Goal: Task Accomplishment & Management: Use online tool/utility

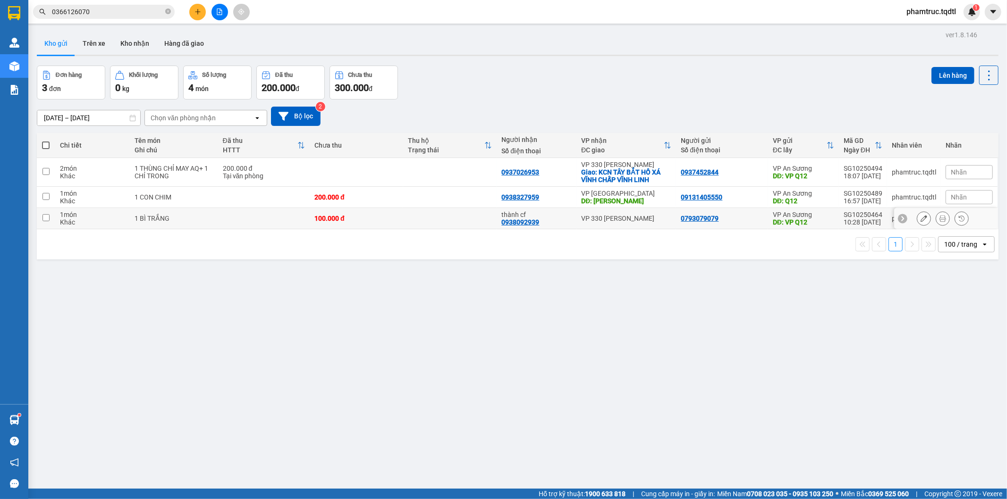
click at [49, 216] on input "checkbox" at bounding box center [45, 217] width 7 height 7
checkbox input "true"
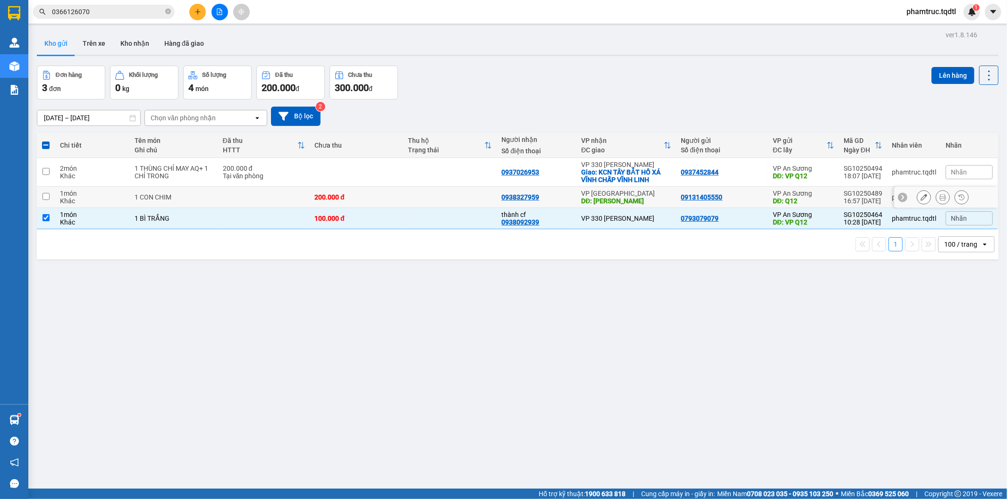
click at [45, 196] on input "checkbox" at bounding box center [45, 196] width 7 height 7
checkbox input "true"
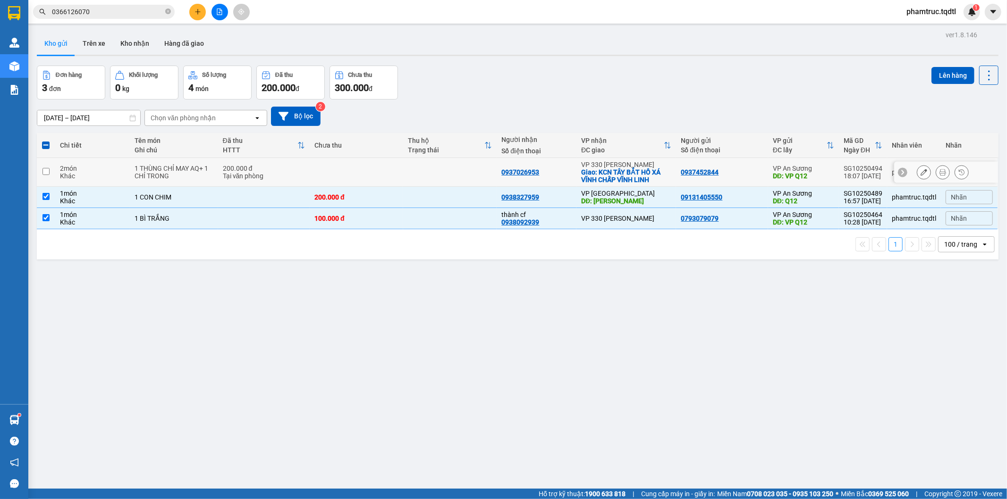
click at [43, 167] on td at bounding box center [46, 172] width 18 height 29
checkbox input "true"
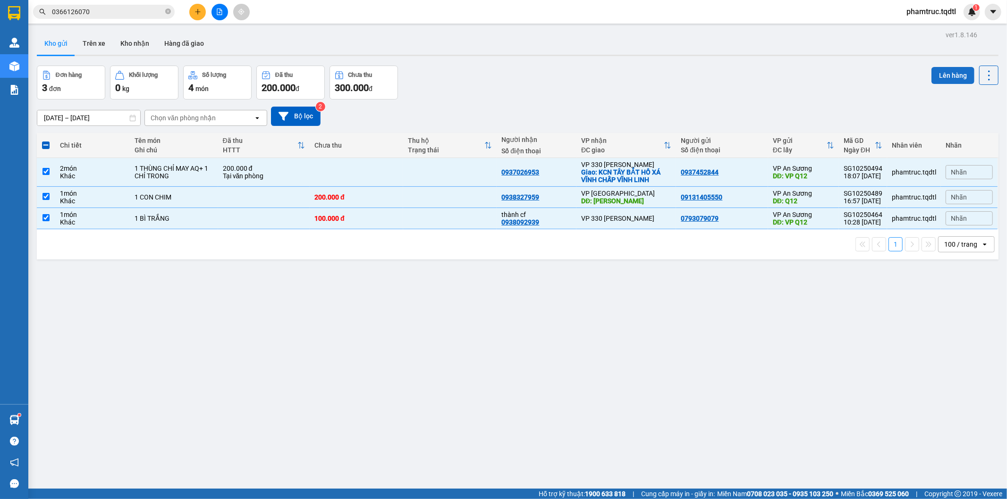
click at [962, 73] on button "Lên hàng" at bounding box center [952, 75] width 43 height 17
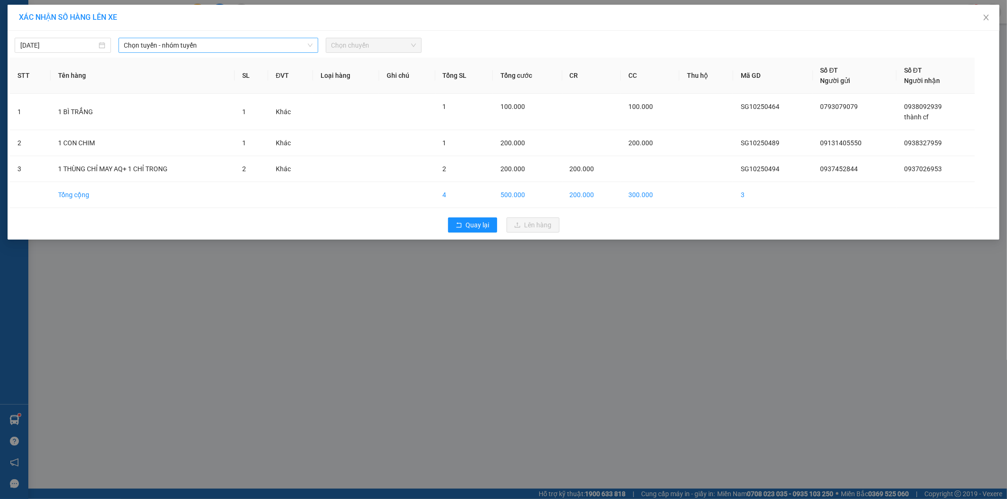
click at [185, 49] on span "Chọn tuyến - nhóm tuyến" at bounding box center [218, 45] width 188 height 14
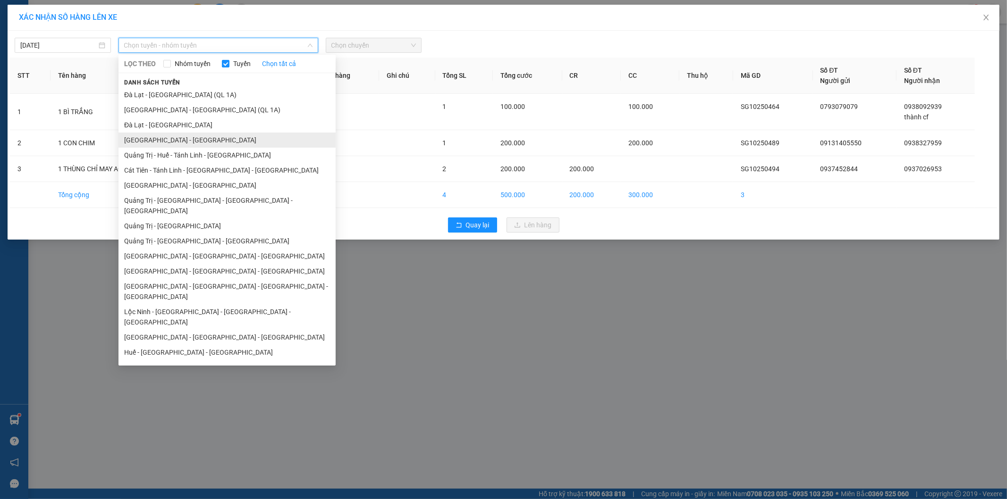
click at [164, 138] on li "[GEOGRAPHIC_DATA] - [GEOGRAPHIC_DATA]" at bounding box center [226, 140] width 217 height 15
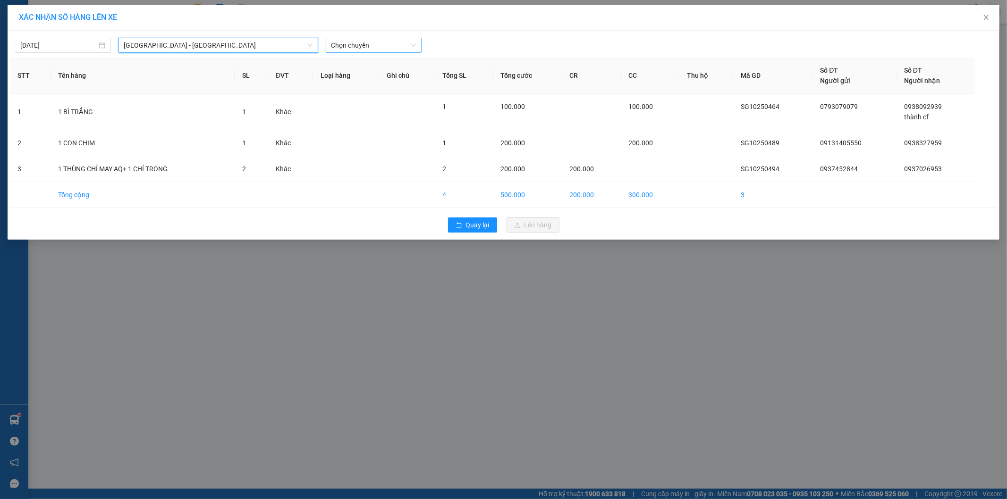
click at [397, 46] on span "Chọn chuyến" at bounding box center [373, 45] width 85 height 14
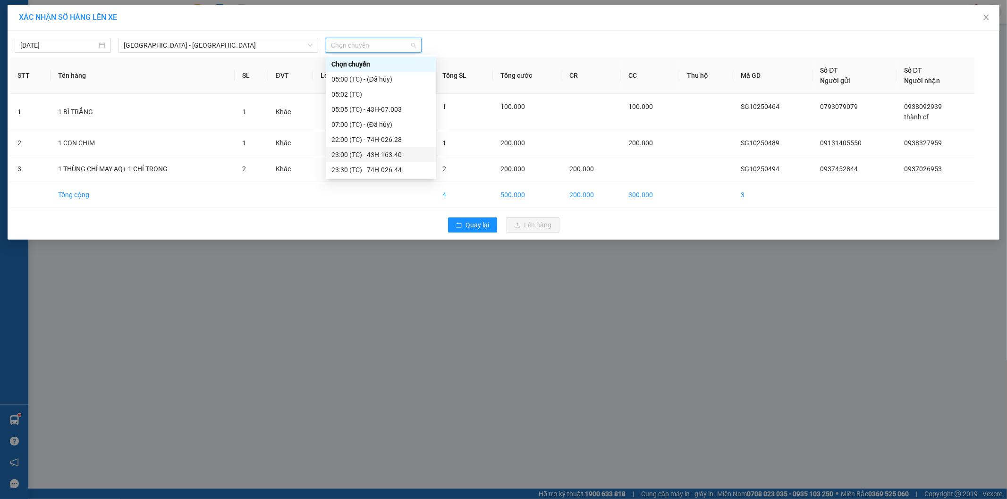
click at [413, 150] on div "23:00 (TC) - 43H-163.40" at bounding box center [380, 155] width 99 height 10
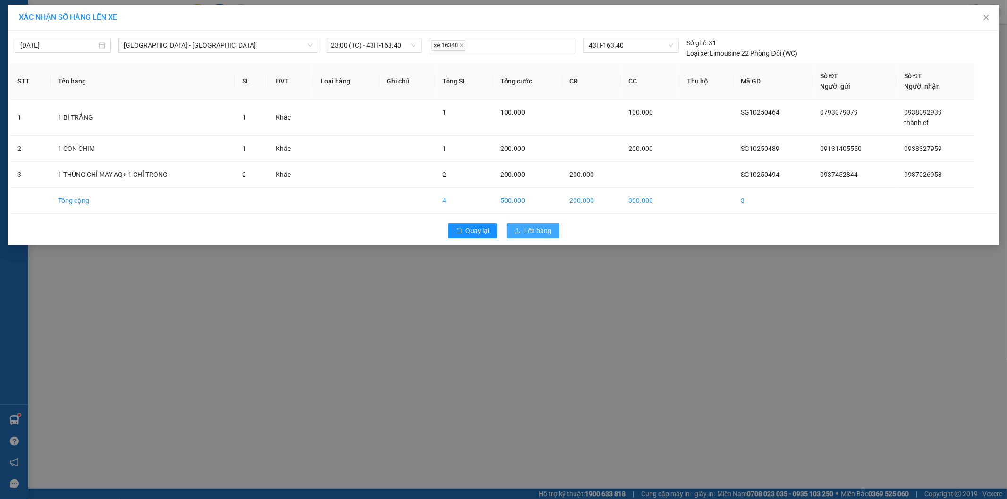
click at [534, 226] on span "Lên hàng" at bounding box center [537, 231] width 27 height 10
